Goal: Transaction & Acquisition: Purchase product/service

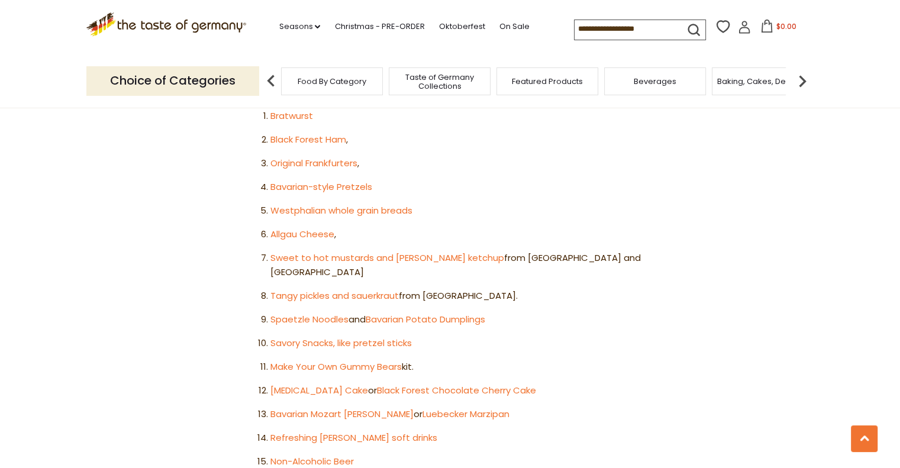
scroll to position [710, 0]
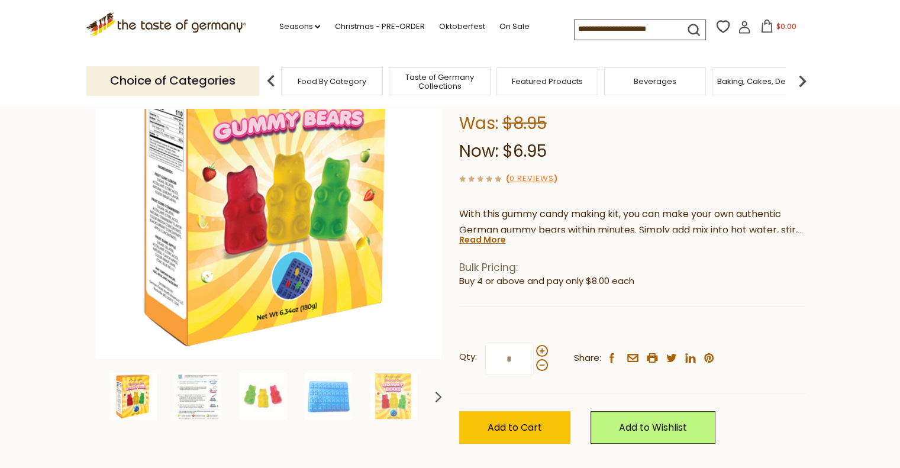
scroll to position [178, 0]
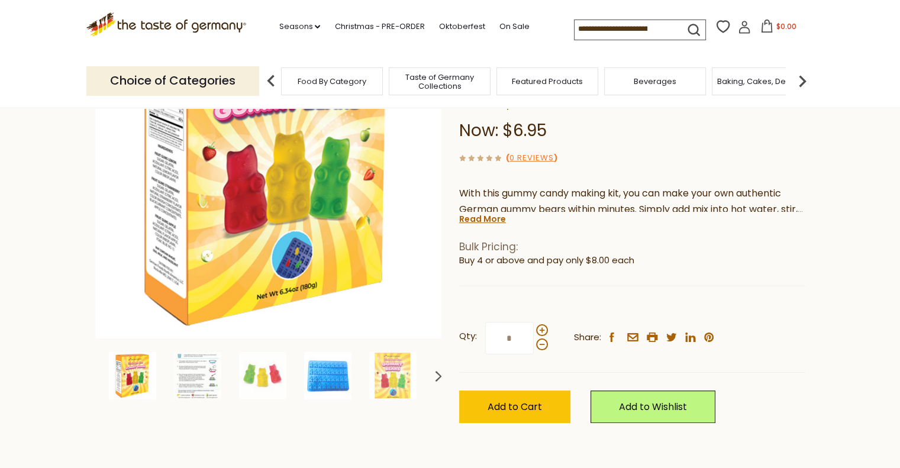
click at [340, 375] on img at bounding box center [327, 375] width 47 height 47
click at [440, 378] on icon at bounding box center [438, 376] width 11 height 11
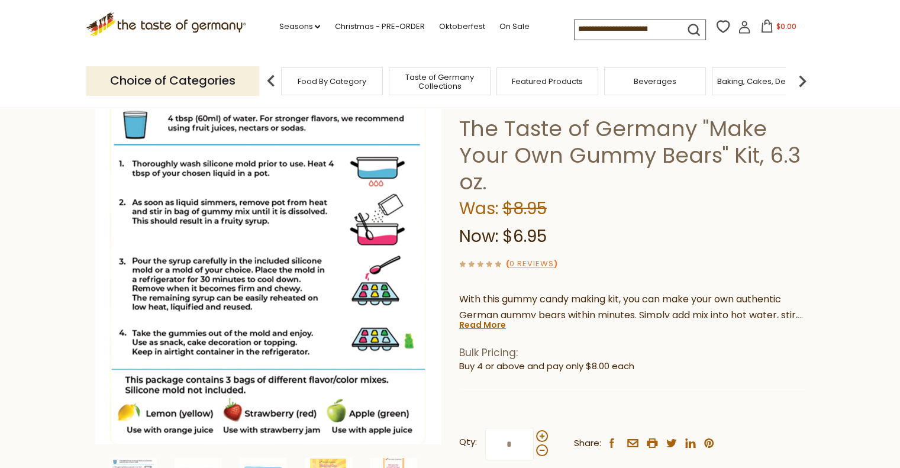
scroll to position [0, 0]
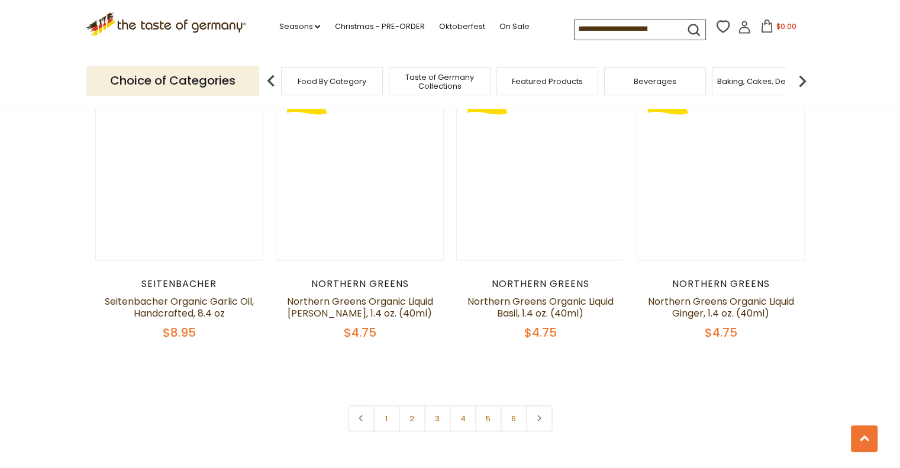
scroll to position [2782, 0]
